Goal: Navigation & Orientation: Find specific page/section

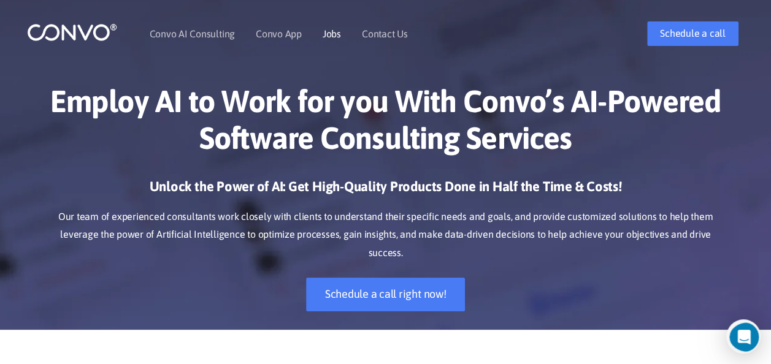
click at [326, 32] on link "Jobs" at bounding box center [332, 34] width 18 height 10
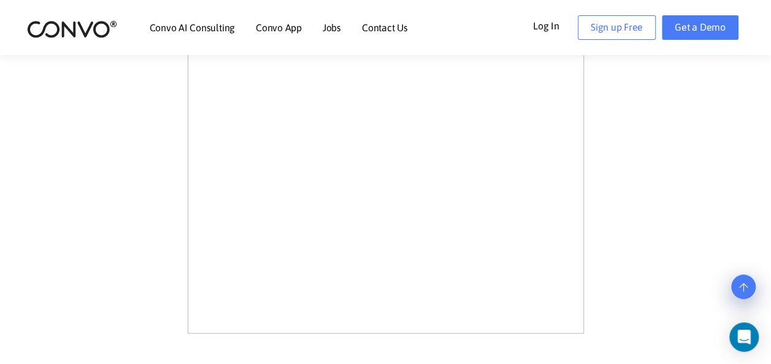
scroll to position [911, 0]
